Goal: Browse casually

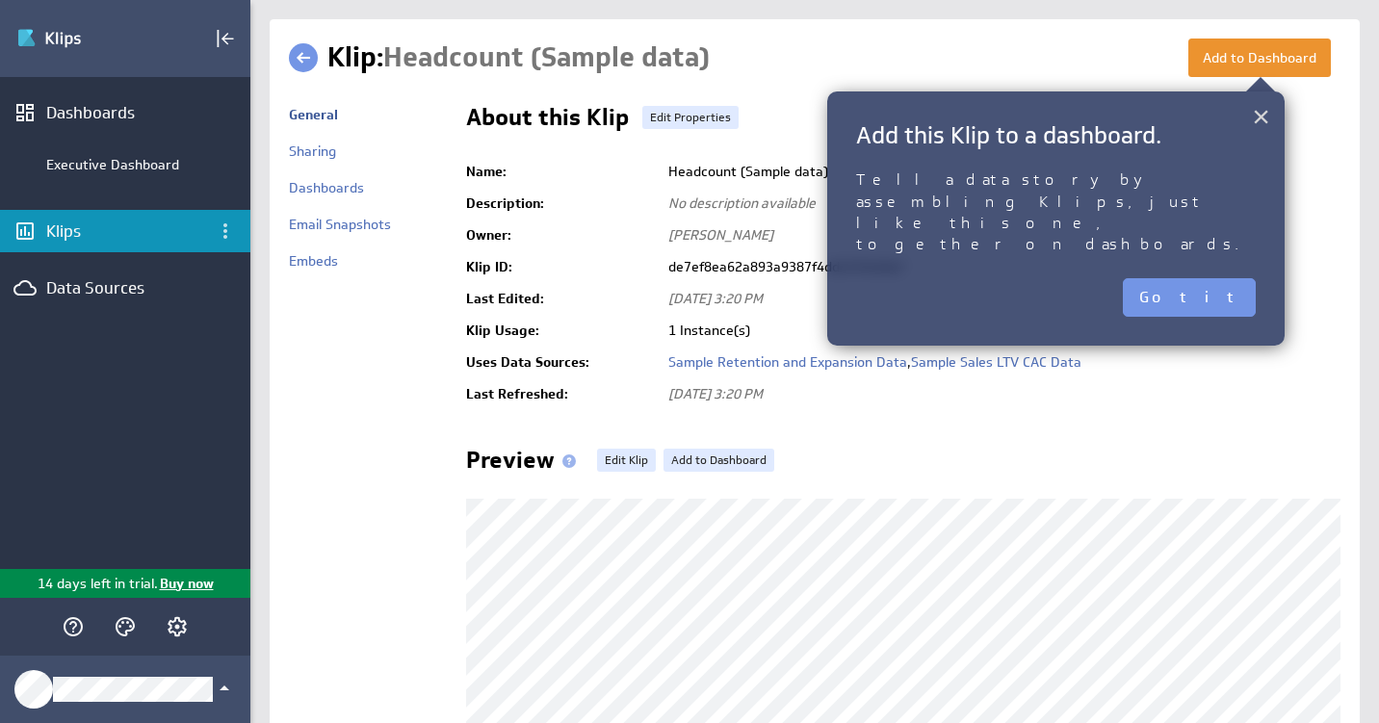
click at [1260, 120] on button "×" at bounding box center [1261, 116] width 18 height 39
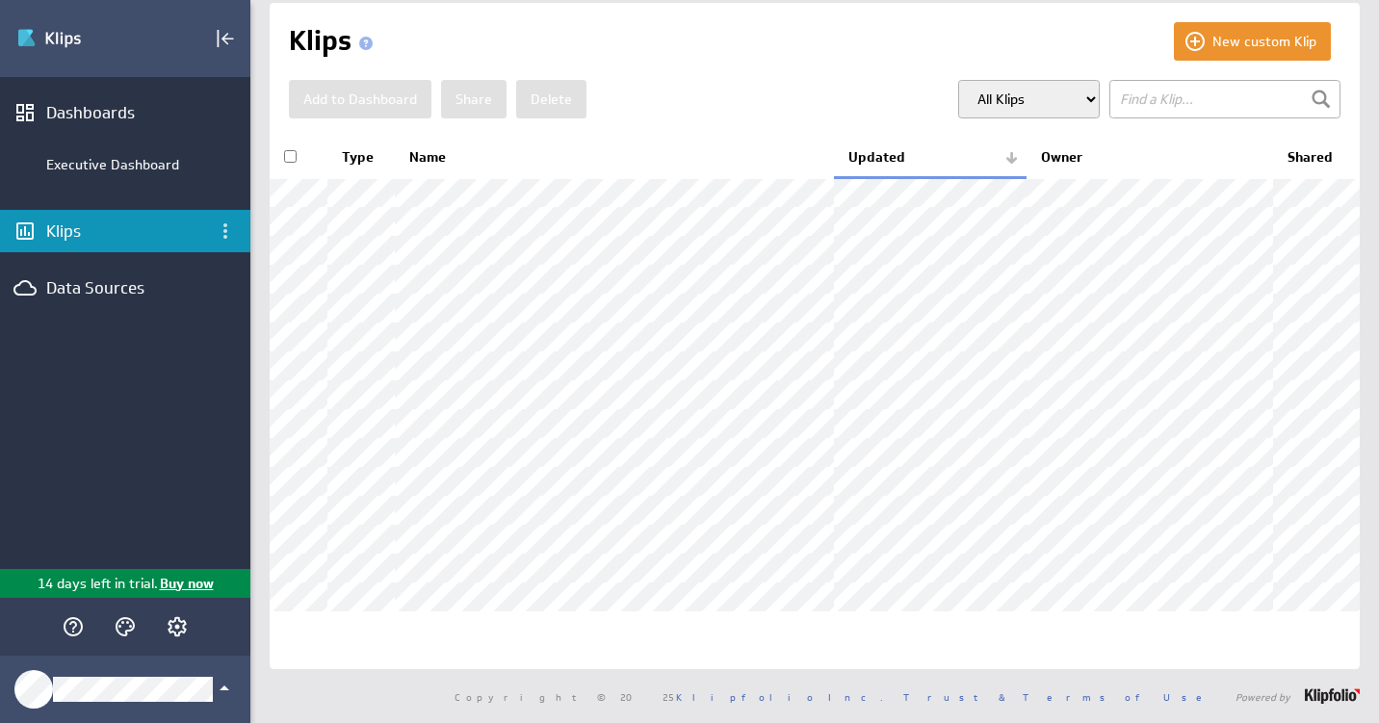
scroll to position [20, 0]
